Goal: Task Accomplishment & Management: Manage account settings

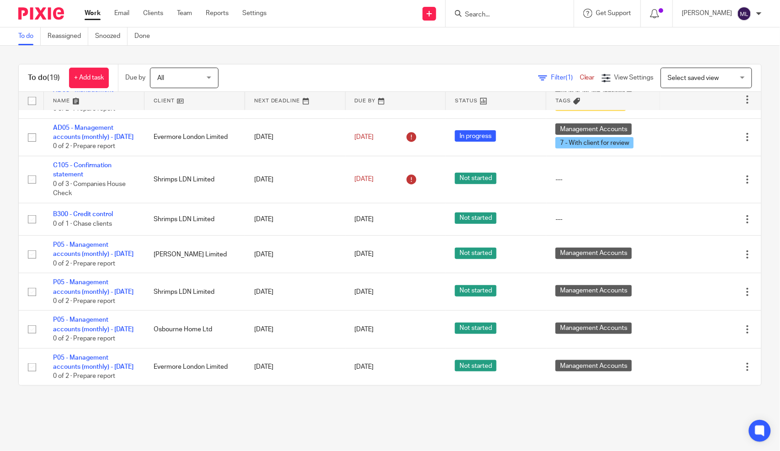
scroll to position [199, 0]
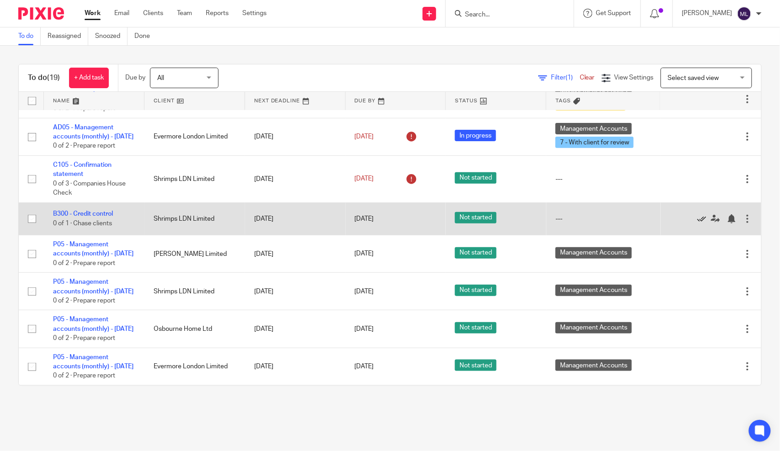
click at [697, 224] on icon at bounding box center [701, 218] width 9 height 9
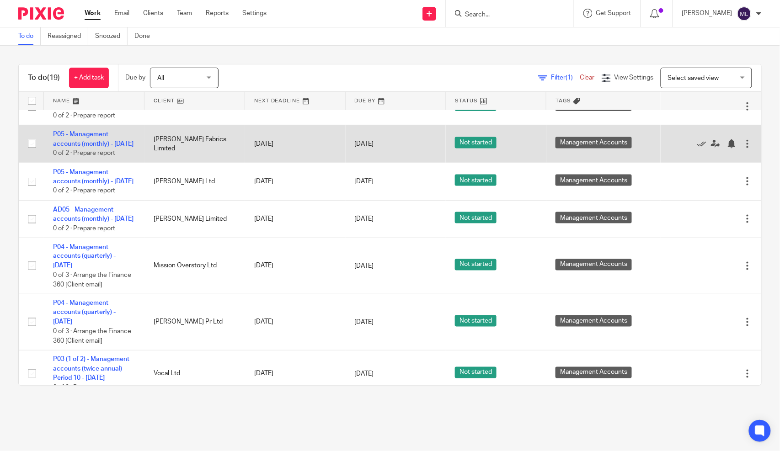
scroll to position [427, 0]
click at [711, 148] on icon at bounding box center [715, 143] width 9 height 9
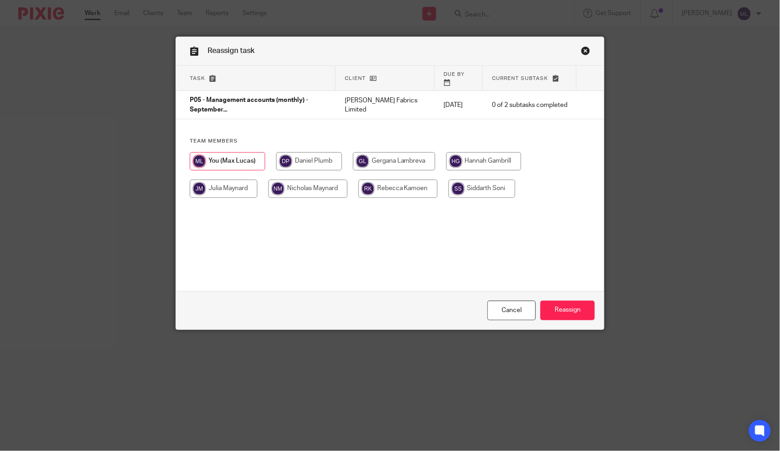
click at [311, 180] on input "radio" at bounding box center [307, 189] width 79 height 18
radio input "true"
click at [568, 309] on input "Reassign" at bounding box center [567, 311] width 54 height 20
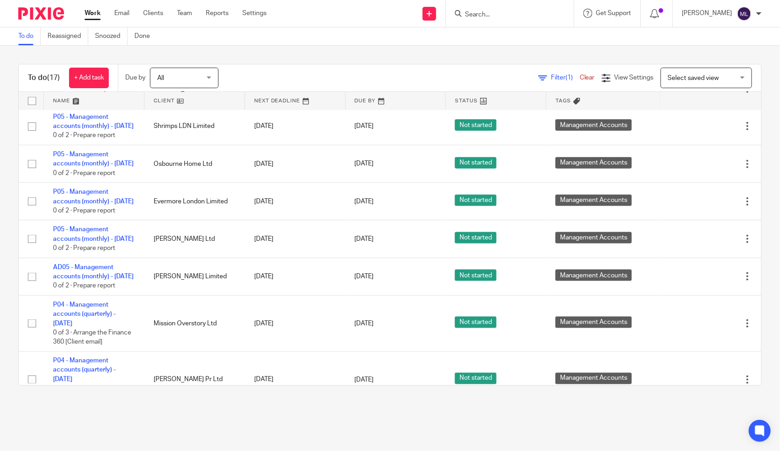
scroll to position [332, 0]
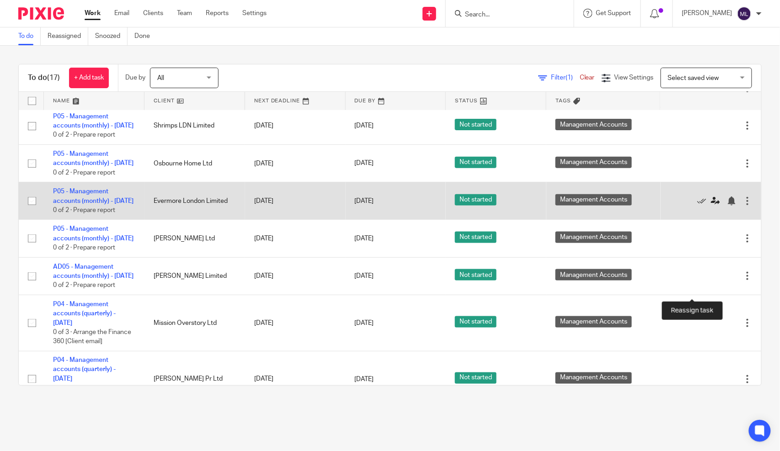
click at [711, 206] on icon at bounding box center [715, 201] width 9 height 9
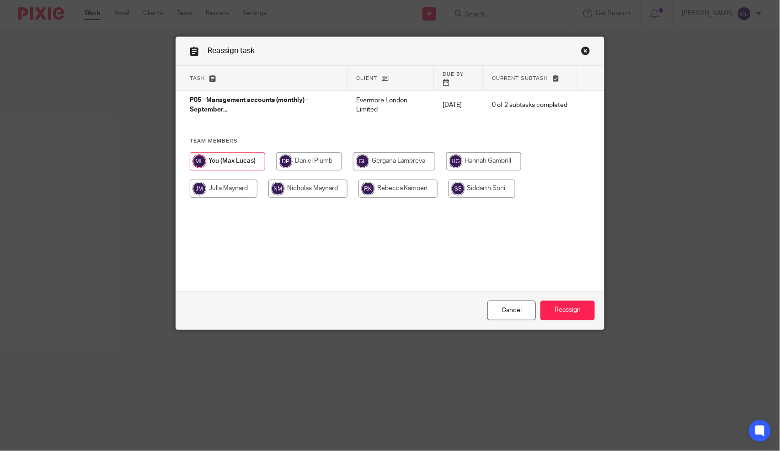
click at [305, 182] on input "radio" at bounding box center [307, 189] width 79 height 18
radio input "true"
click at [571, 305] on input "Reassign" at bounding box center [567, 311] width 54 height 20
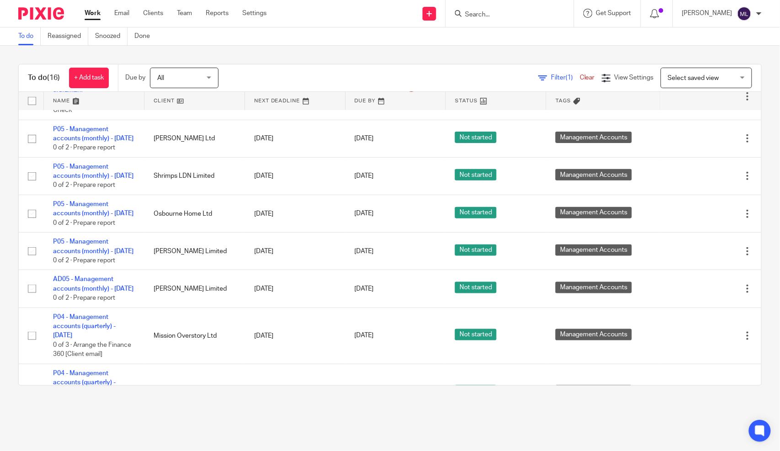
scroll to position [282, 0]
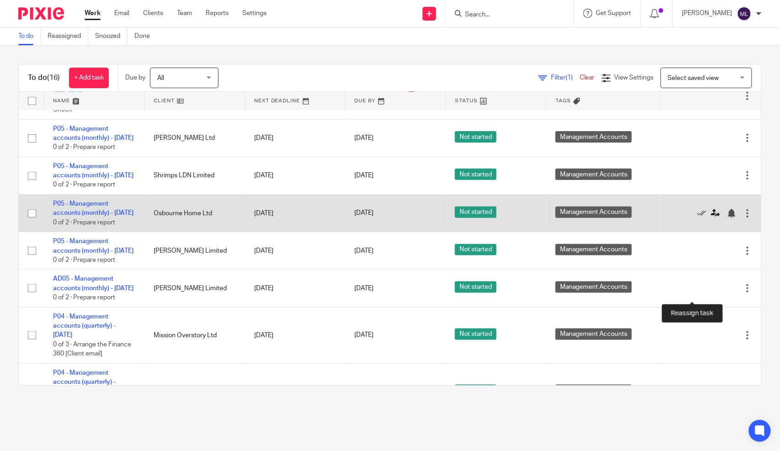
click at [711, 218] on icon at bounding box center [715, 213] width 9 height 9
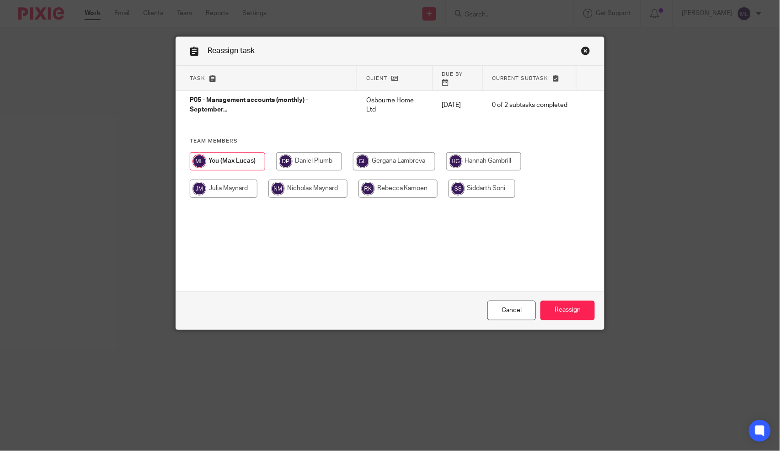
click at [326, 180] on input "radio" at bounding box center [307, 189] width 79 height 18
radio input "true"
click at [579, 306] on input "Reassign" at bounding box center [567, 311] width 54 height 20
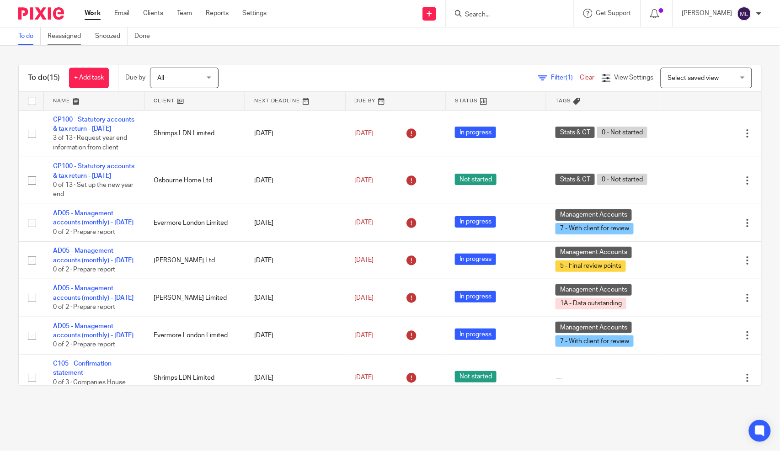
click at [69, 36] on link "Reassigned" at bounding box center [68, 36] width 41 height 18
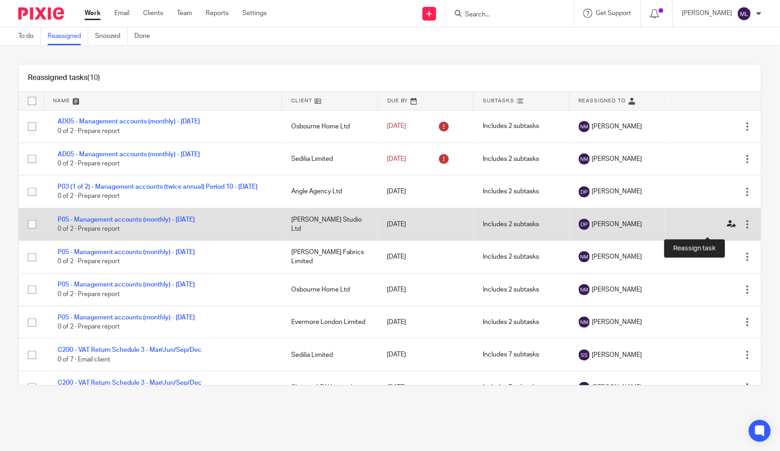
click at [727, 229] on icon at bounding box center [731, 224] width 9 height 9
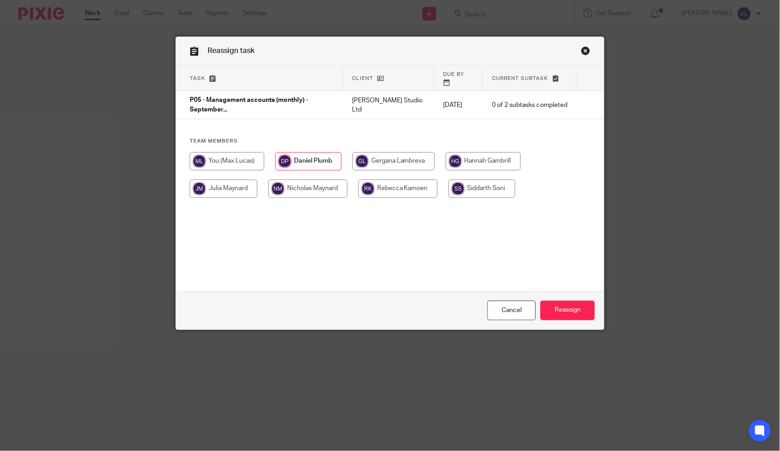
click at [239, 160] on input "radio" at bounding box center [227, 161] width 75 height 18
radio input "true"
click at [560, 307] on input "Reassign" at bounding box center [567, 311] width 54 height 20
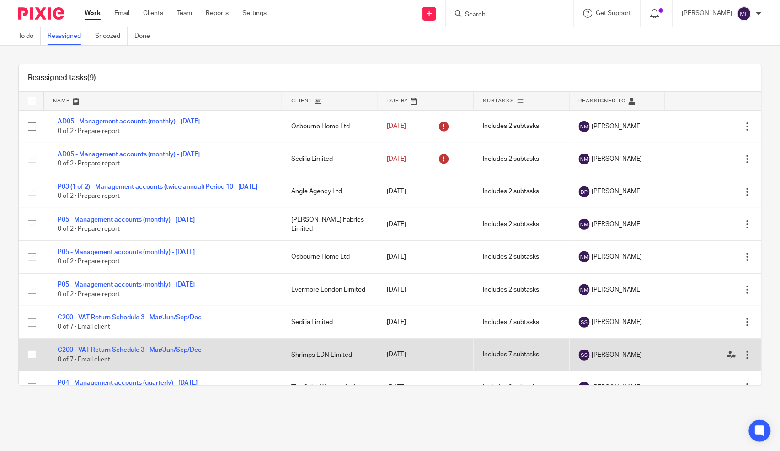
scroll to position [25, 0]
